Goal: Book appointment/travel/reservation

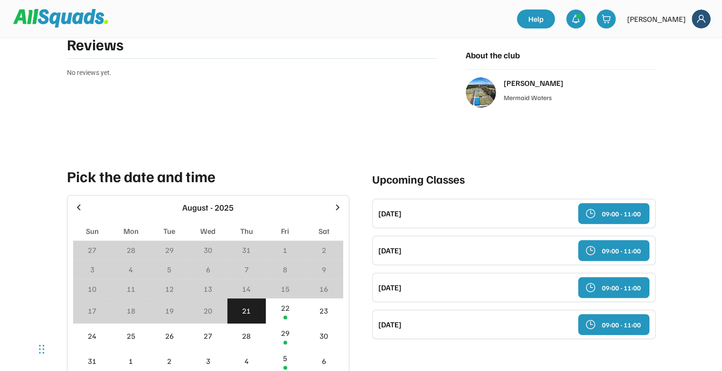
scroll to position [95, 0]
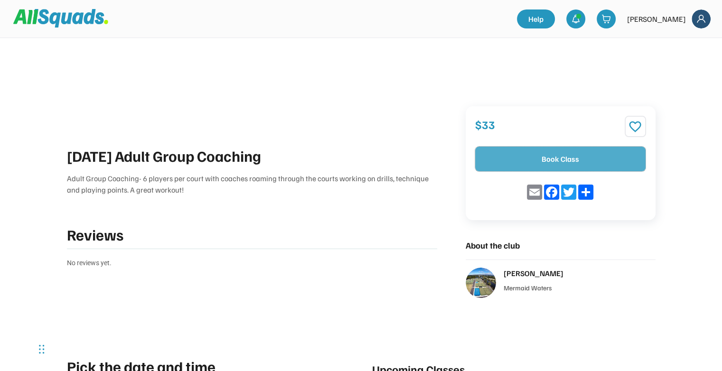
click at [521, 158] on button "Book Class" at bounding box center [560, 159] width 170 height 25
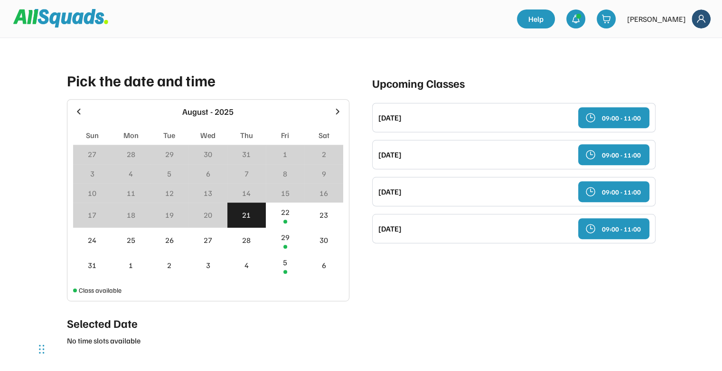
scroll to position [403, 0]
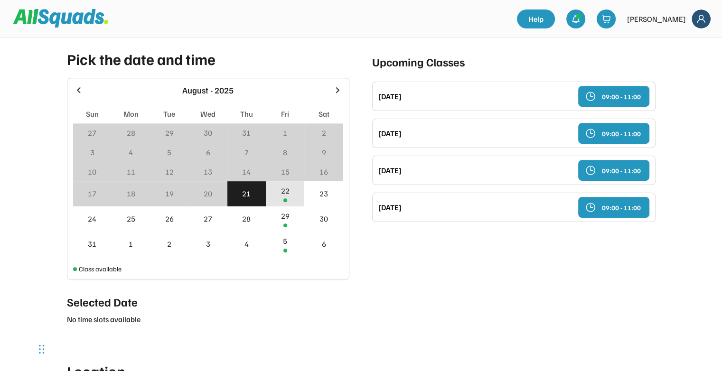
click at [285, 194] on div "22" at bounding box center [285, 190] width 9 height 11
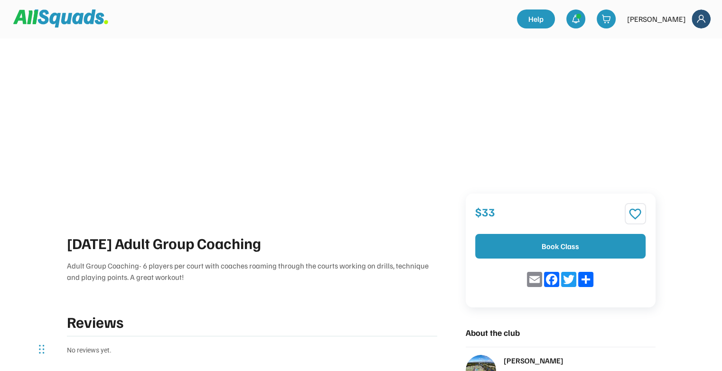
scroll to position [0, 0]
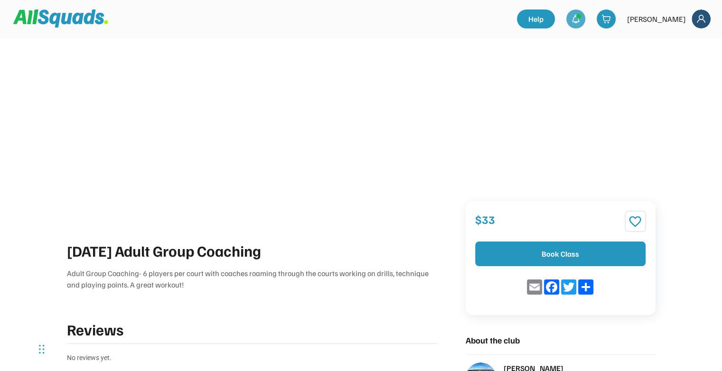
click at [571, 18] on img at bounding box center [575, 18] width 9 height 9
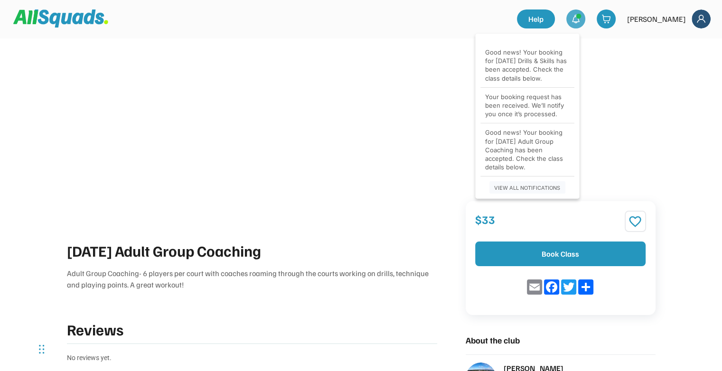
click at [645, 65] on div "[DATE] Adult Group Coaching Adult Group Coaching- 6 players per court with coac…" at bounding box center [361, 196] width 608 height 393
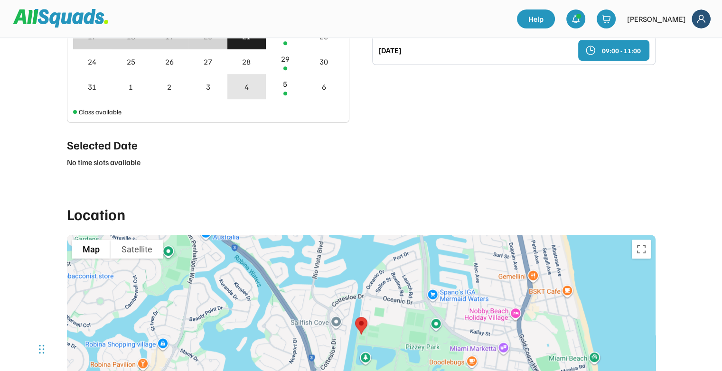
scroll to position [665, 0]
